Goal: Task Accomplishment & Management: Manage account settings

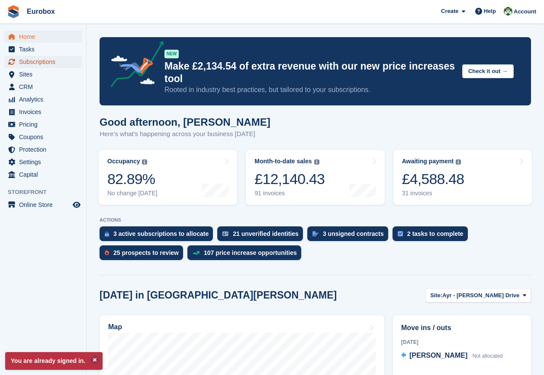
click at [28, 61] on span "Subscriptions" at bounding box center [45, 62] width 52 height 12
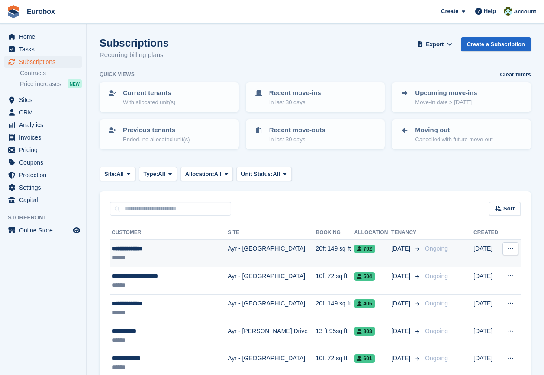
click at [129, 250] on div "**********" at bounding box center [165, 248] width 106 height 9
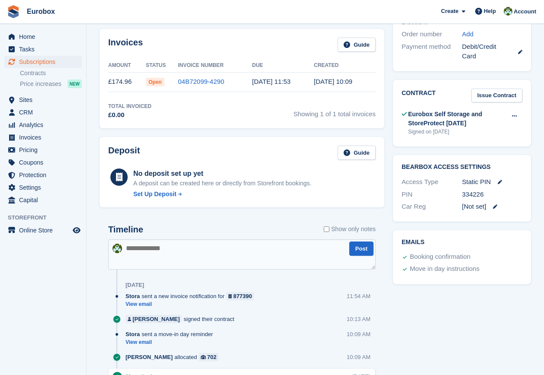
scroll to position [173, 0]
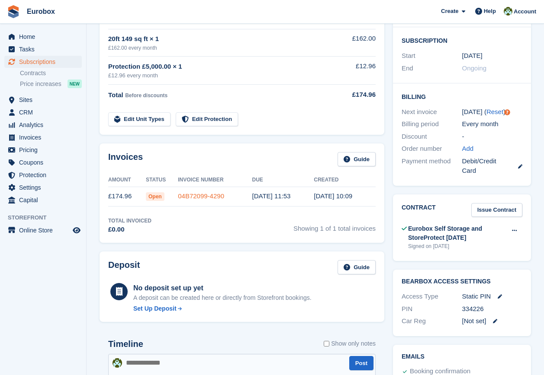
click at [205, 196] on link "04B72099-4290" at bounding box center [201, 195] width 46 height 7
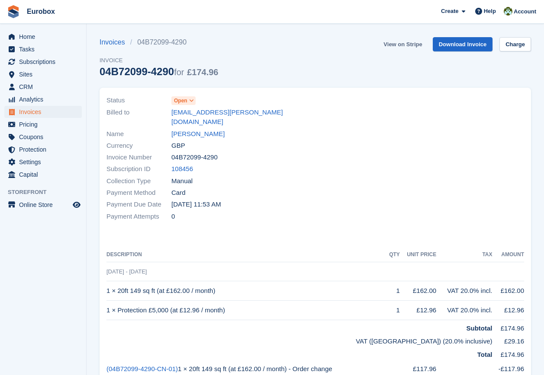
click at [401, 43] on link "View on Stripe" at bounding box center [402, 44] width 45 height 14
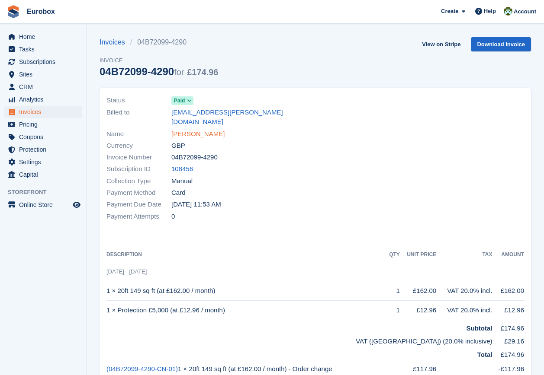
click at [199, 129] on link "Vivienne Smyth" at bounding box center [197, 134] width 53 height 10
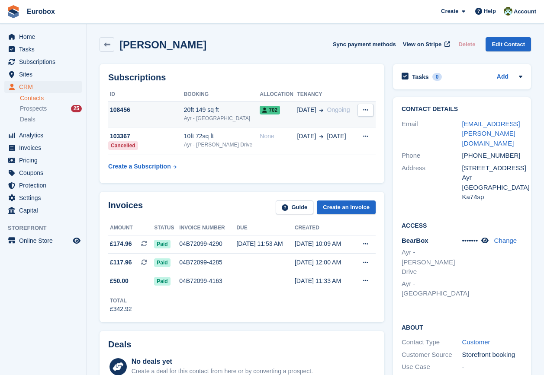
click at [183, 110] on div "108456" at bounding box center [146, 110] width 76 height 9
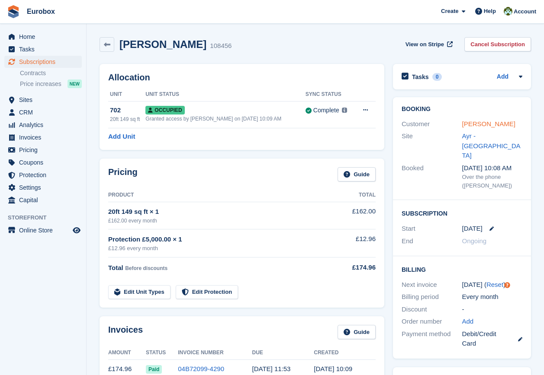
click at [486, 123] on link "[PERSON_NAME]" at bounding box center [488, 123] width 53 height 7
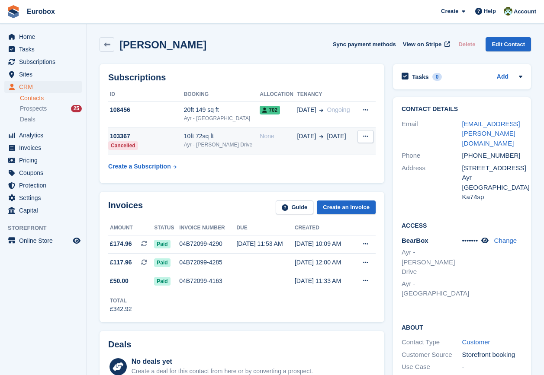
click at [208, 142] on div "Ayr - [PERSON_NAME] Drive" at bounding box center [222, 145] width 76 height 8
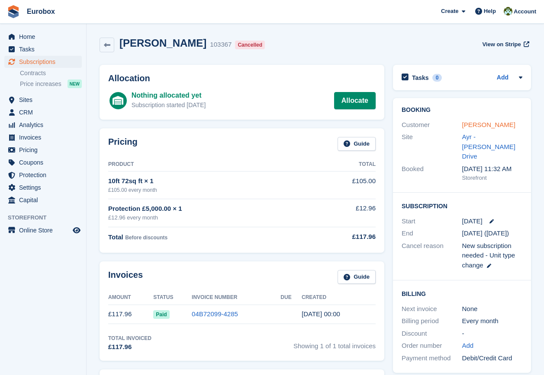
click at [489, 125] on link "[PERSON_NAME]" at bounding box center [488, 124] width 53 height 7
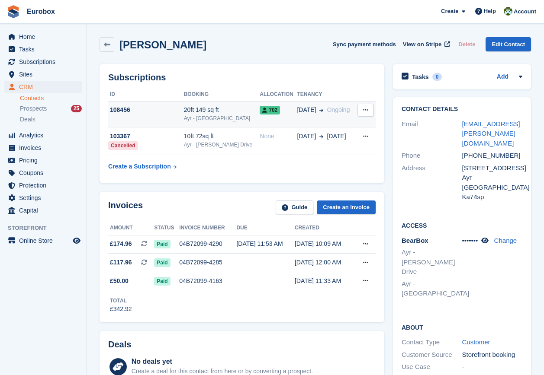
click at [209, 115] on div "Ayr - [GEOGRAPHIC_DATA]" at bounding box center [222, 119] width 76 height 8
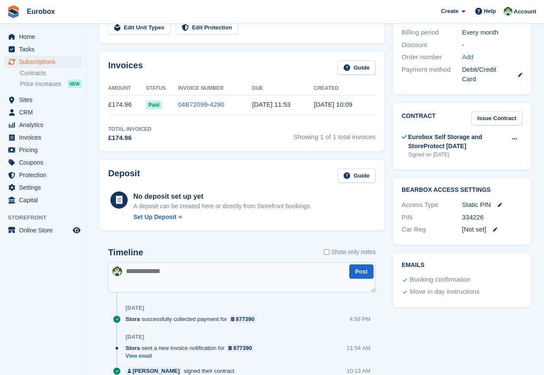
scroll to position [304, 0]
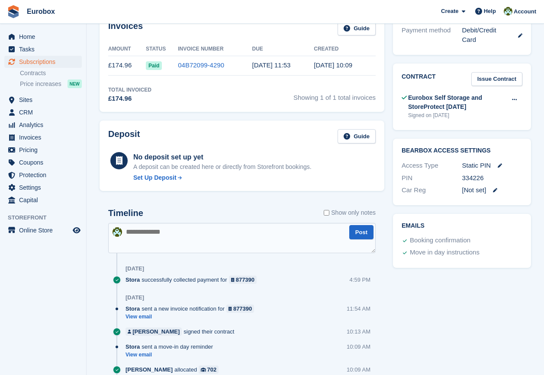
click at [141, 232] on textarea at bounding box center [241, 238] width 267 height 30
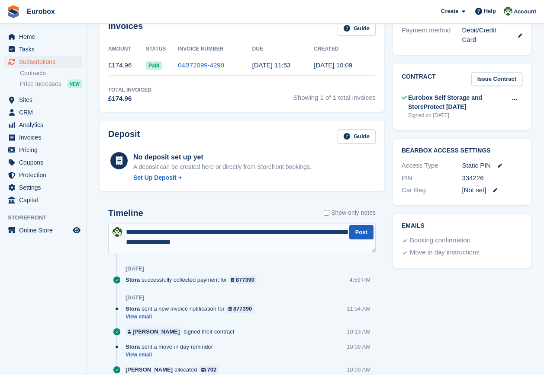
type textarea "**********"
click at [362, 233] on button "Post" at bounding box center [361, 232] width 24 height 14
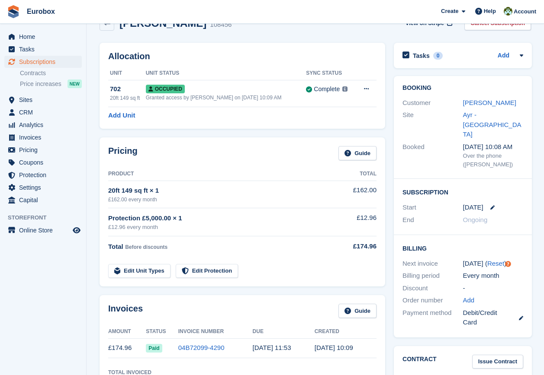
scroll to position [0, 0]
